Goal: Navigation & Orientation: Find specific page/section

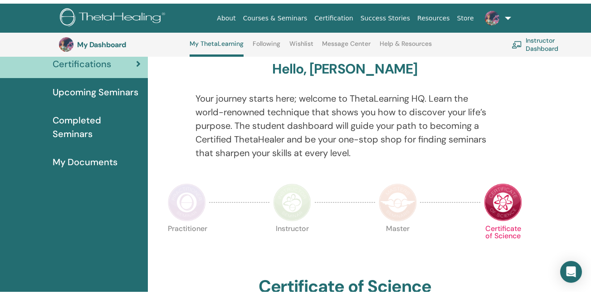
scroll to position [16, 0]
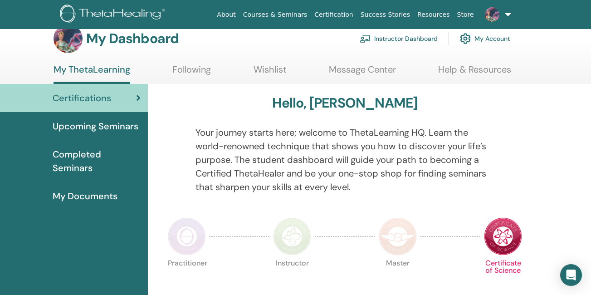
click at [113, 126] on span "Upcoming Seminars" at bounding box center [96, 126] width 86 height 14
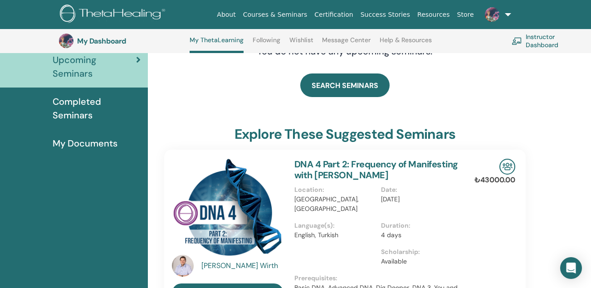
scroll to position [79, 0]
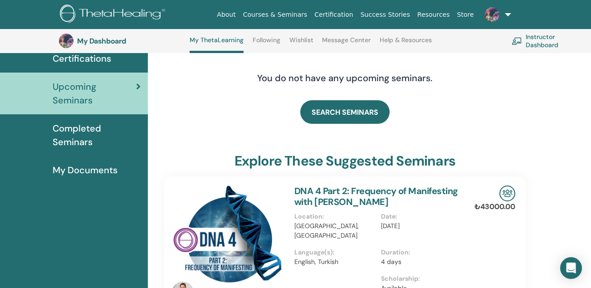
click at [74, 134] on span "Completed Seminars" at bounding box center [97, 135] width 88 height 27
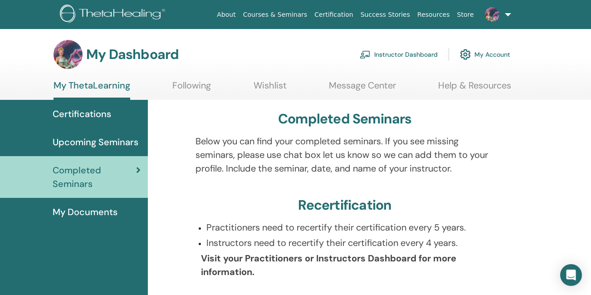
click at [97, 211] on span "My Documents" at bounding box center [85, 212] width 65 height 14
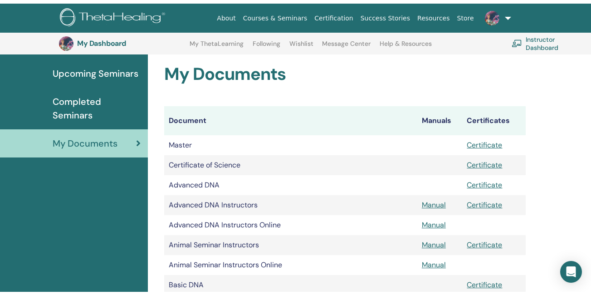
scroll to position [24, 0]
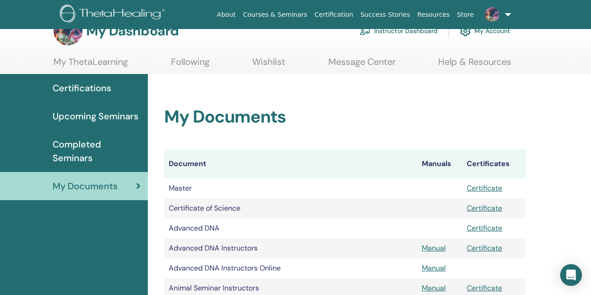
click at [271, 60] on link "Wishlist" at bounding box center [268, 65] width 33 height 18
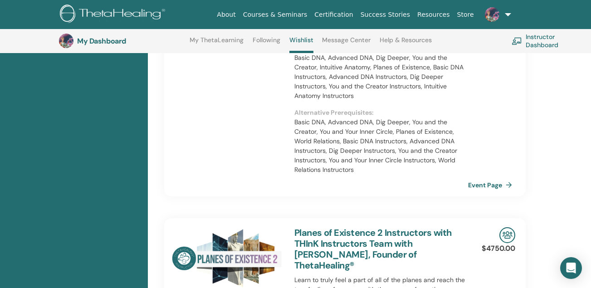
scroll to position [319, 0]
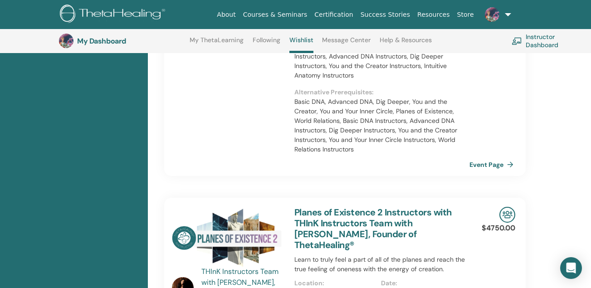
click at [482, 158] on link "Event Page" at bounding box center [493, 165] width 48 height 14
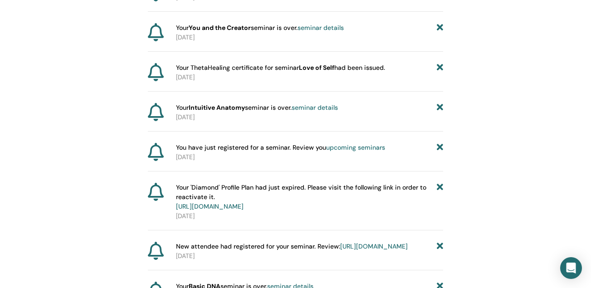
scroll to position [382, 0]
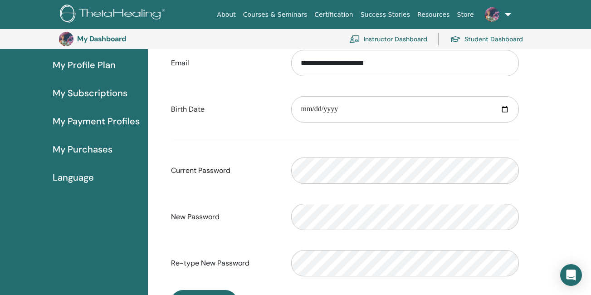
scroll to position [31, 0]
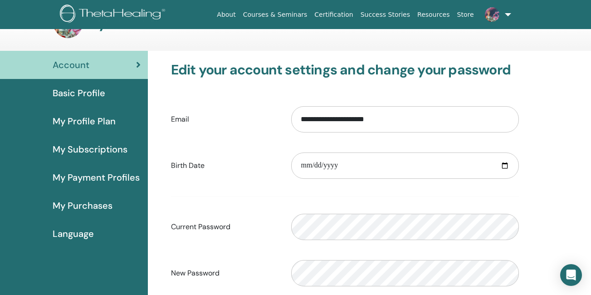
click at [128, 179] on span "My Payment Profiles" at bounding box center [96, 177] width 87 height 14
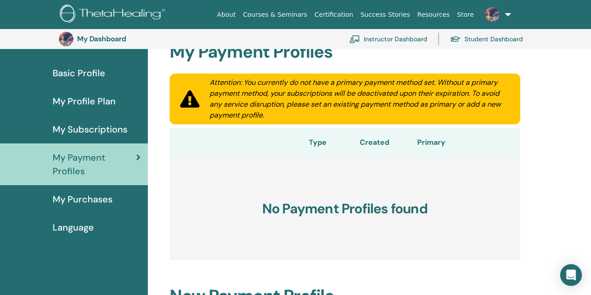
scroll to position [23, 0]
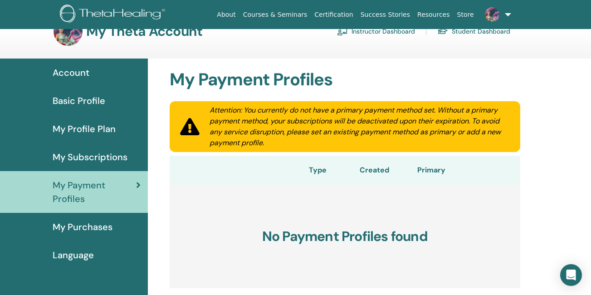
click at [96, 97] on span "Basic Profile" at bounding box center [79, 101] width 53 height 14
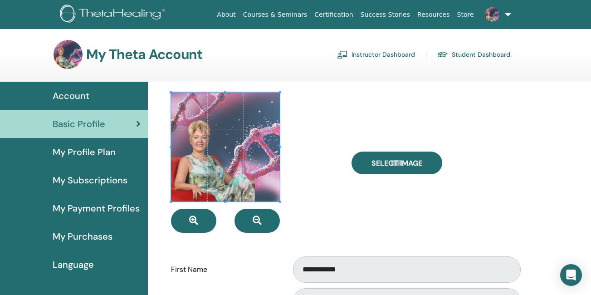
click at [475, 55] on link "Student Dashboard" at bounding box center [473, 54] width 73 height 15
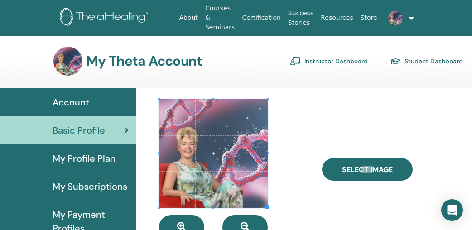
scroll to position [8, 0]
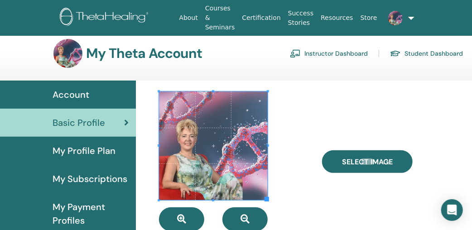
click at [199, 15] on link "About" at bounding box center [188, 18] width 26 height 17
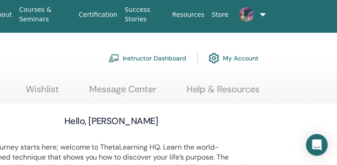
scroll to position [0, 204]
click at [257, 13] on link at bounding box center [248, 14] width 31 height 29
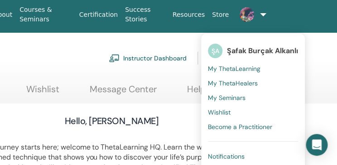
click at [245, 82] on span "My ThetaHealers" at bounding box center [234, 83] width 50 height 8
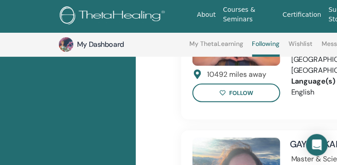
scroll to position [621, 0]
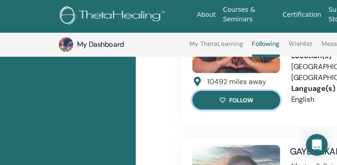
click at [244, 91] on button "follow" at bounding box center [237, 100] width 88 height 19
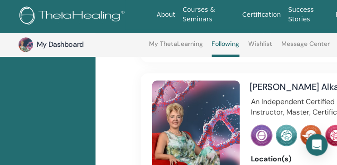
scroll to position [436, 0]
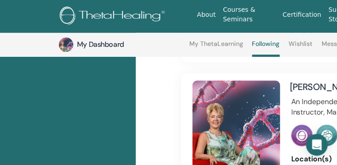
click at [141, 11] on img at bounding box center [114, 16] width 108 height 20
